Goal: Task Accomplishment & Management: Complete application form

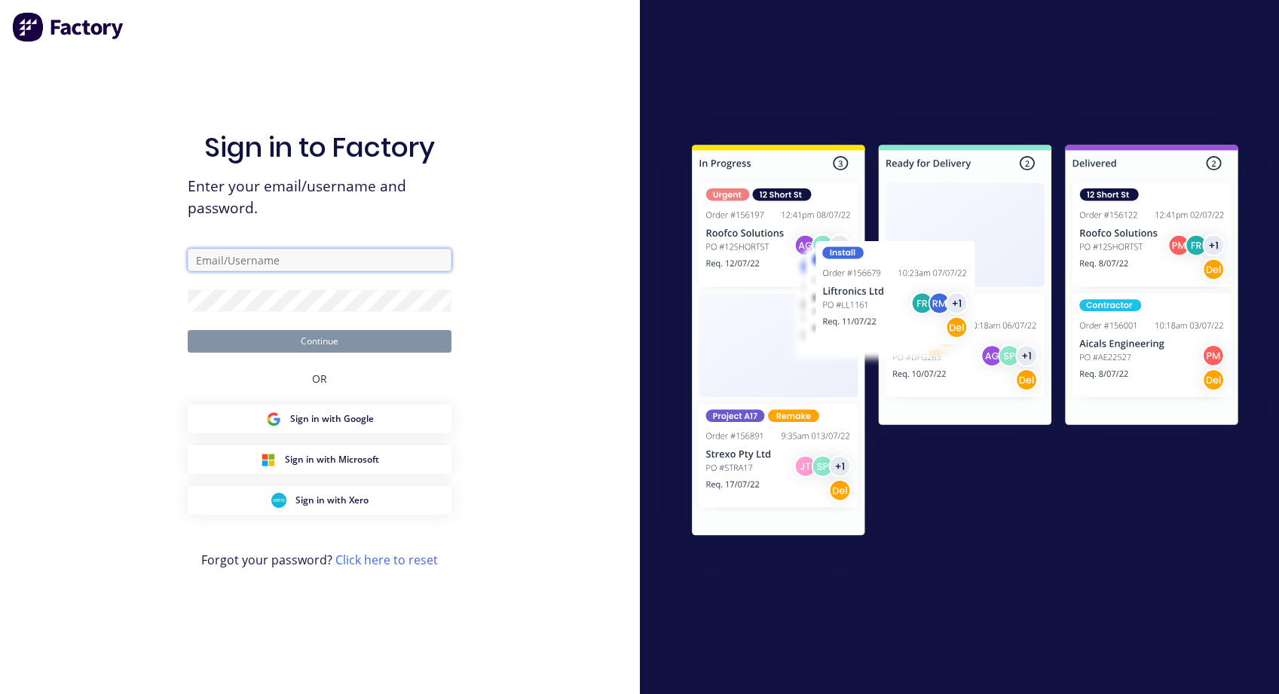
click at [204, 256] on input "text" at bounding box center [320, 260] width 264 height 23
type input "a"
paste input "[EMAIL_ADDRESS][DOMAIN_NAME]"
type input "[EMAIL_ADDRESS][DOMAIN_NAME]"
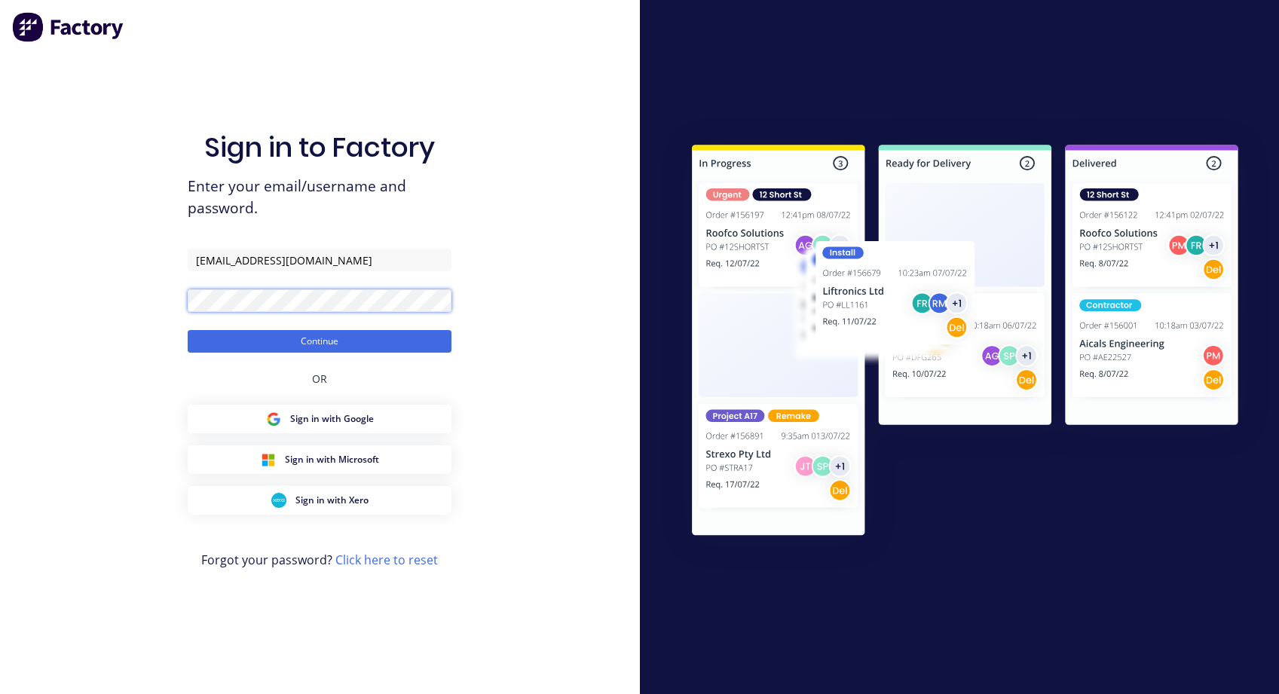
click at [188, 330] on button "Continue" at bounding box center [320, 341] width 264 height 23
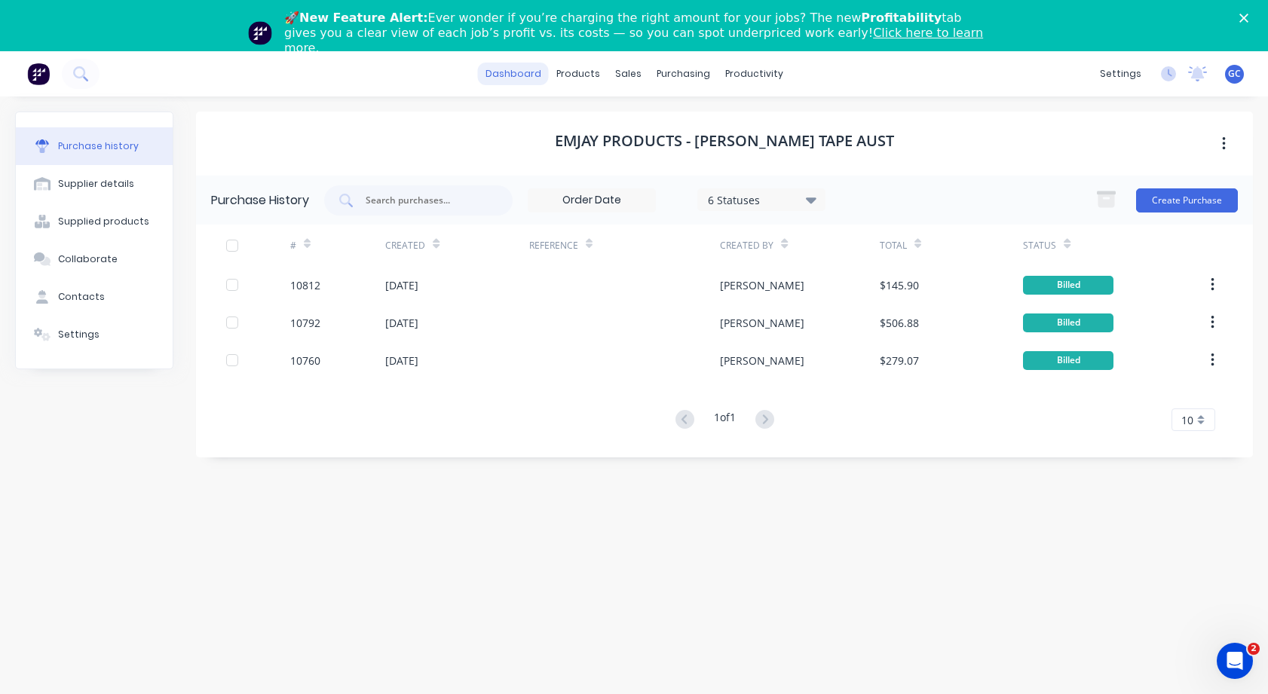
click at [518, 72] on link "dashboard" at bounding box center [513, 74] width 71 height 23
